Goal: Find contact information

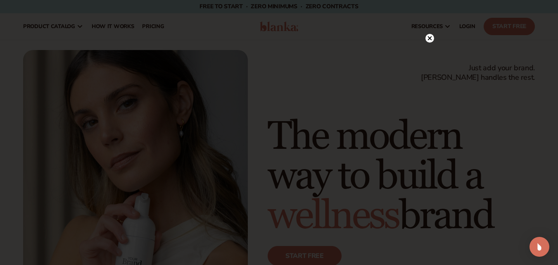
click at [430, 36] on circle at bounding box center [429, 38] width 9 height 9
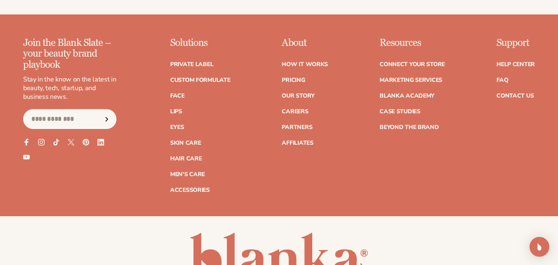
scroll to position [3137, 0]
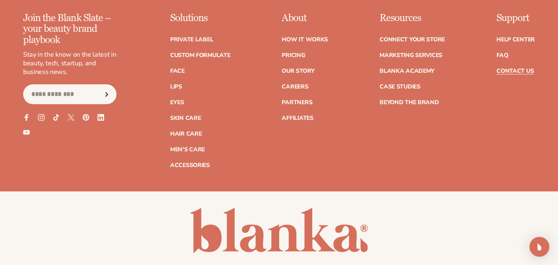
click at [516, 74] on link "Contact Us" at bounding box center [514, 71] width 37 height 6
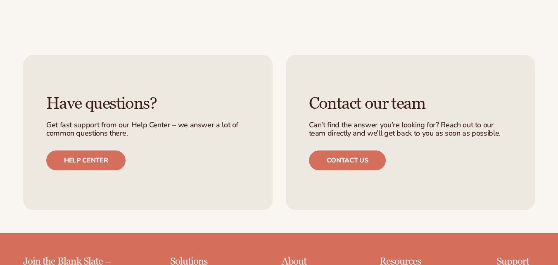
scroll to position [537, 0]
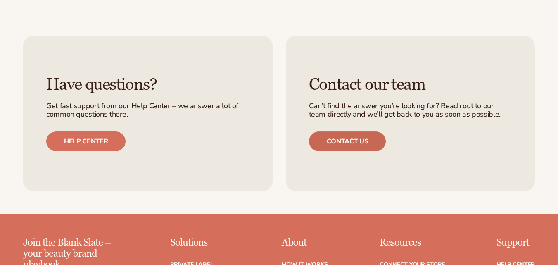
click at [331, 145] on link "Contact us" at bounding box center [347, 141] width 77 height 20
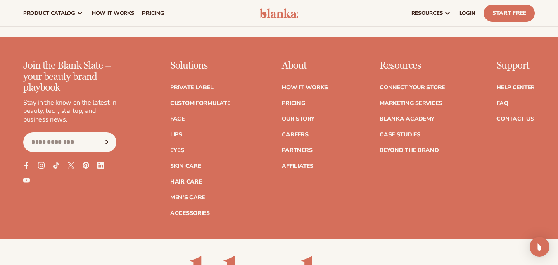
scroll to position [705, 0]
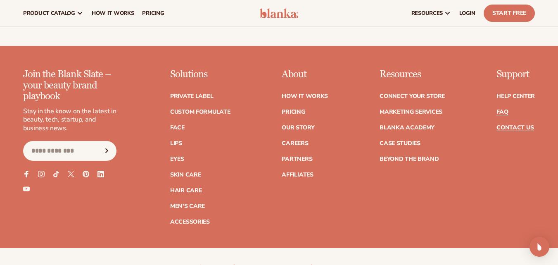
click at [501, 111] on link "FAQ" at bounding box center [502, 112] width 12 height 6
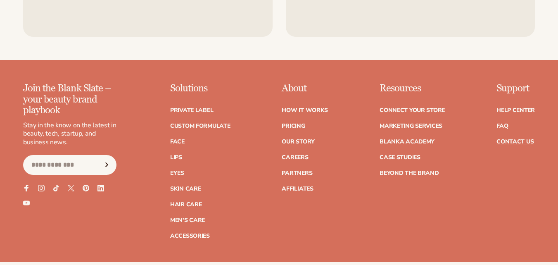
scroll to position [705, 0]
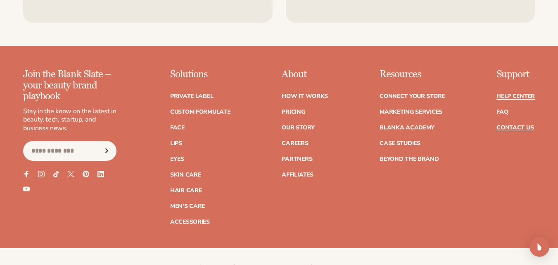
click at [502, 98] on link "Help Center" at bounding box center [515, 96] width 38 height 6
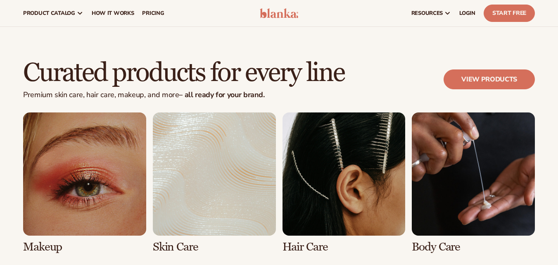
scroll to position [1236, 0]
